Goal: Entertainment & Leisure: Consume media (video, audio)

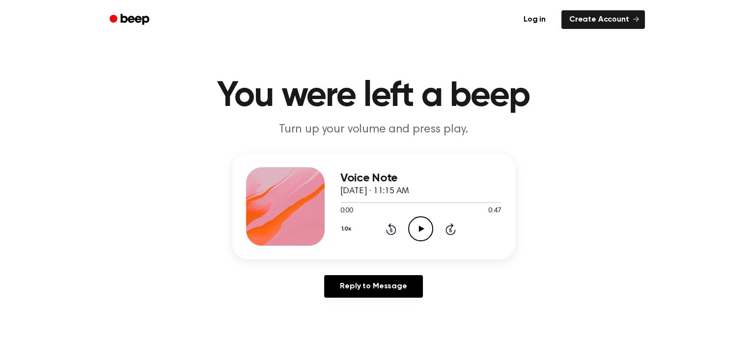
click at [297, 210] on div at bounding box center [285, 206] width 79 height 79
click at [422, 230] on icon "Play Audio" at bounding box center [420, 228] width 25 height 25
click at [422, 223] on icon "Play Audio" at bounding box center [420, 228] width 25 height 25
click at [419, 230] on icon at bounding box center [420, 229] width 4 height 6
click at [419, 230] on icon at bounding box center [421, 229] width 5 height 6
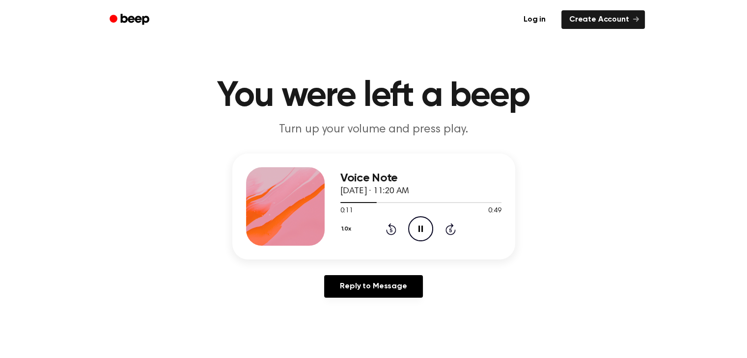
click at [419, 230] on icon at bounding box center [420, 229] width 4 height 6
click at [419, 230] on icon at bounding box center [421, 229] width 5 height 6
click at [419, 230] on icon at bounding box center [420, 229] width 4 height 6
click at [419, 227] on icon at bounding box center [421, 229] width 5 height 6
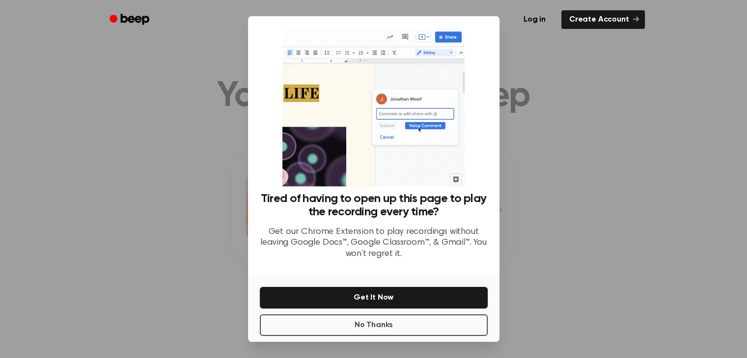
click at [613, 194] on div at bounding box center [373, 179] width 747 height 358
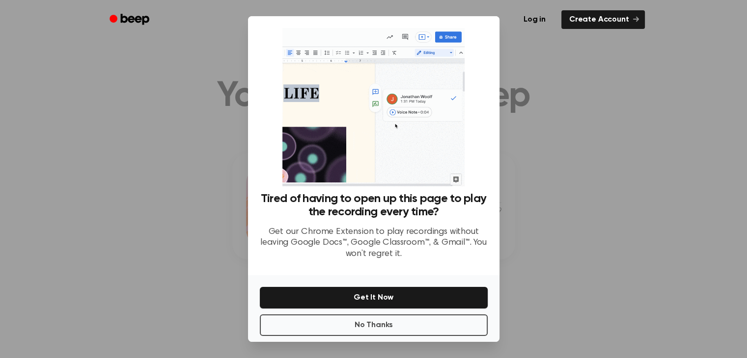
click at [194, 197] on div at bounding box center [373, 179] width 747 height 358
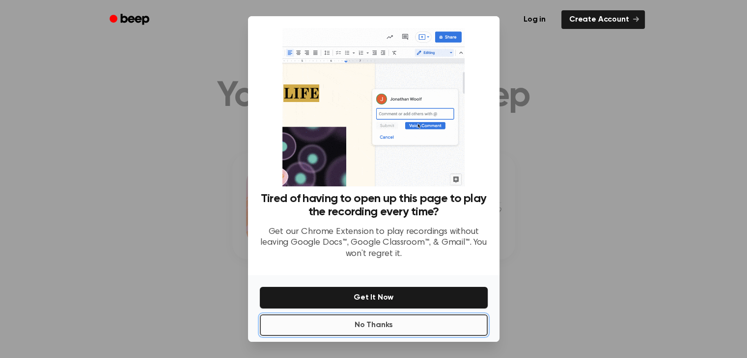
click at [367, 329] on button "No Thanks" at bounding box center [374, 326] width 228 height 22
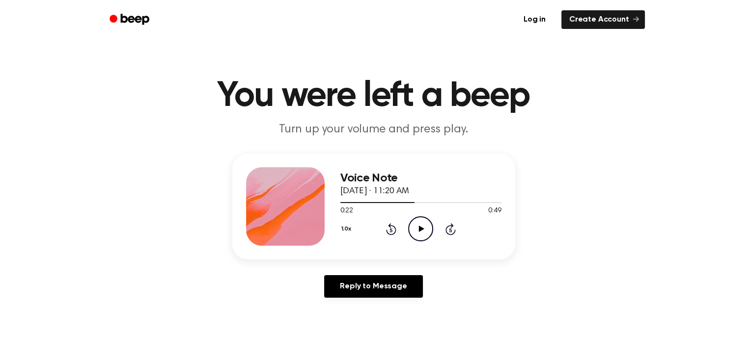
click at [422, 231] on icon "Play Audio" at bounding box center [420, 228] width 25 height 25
click at [420, 226] on icon "Play Audio" at bounding box center [420, 228] width 25 height 25
